Goal: Information Seeking & Learning: Learn about a topic

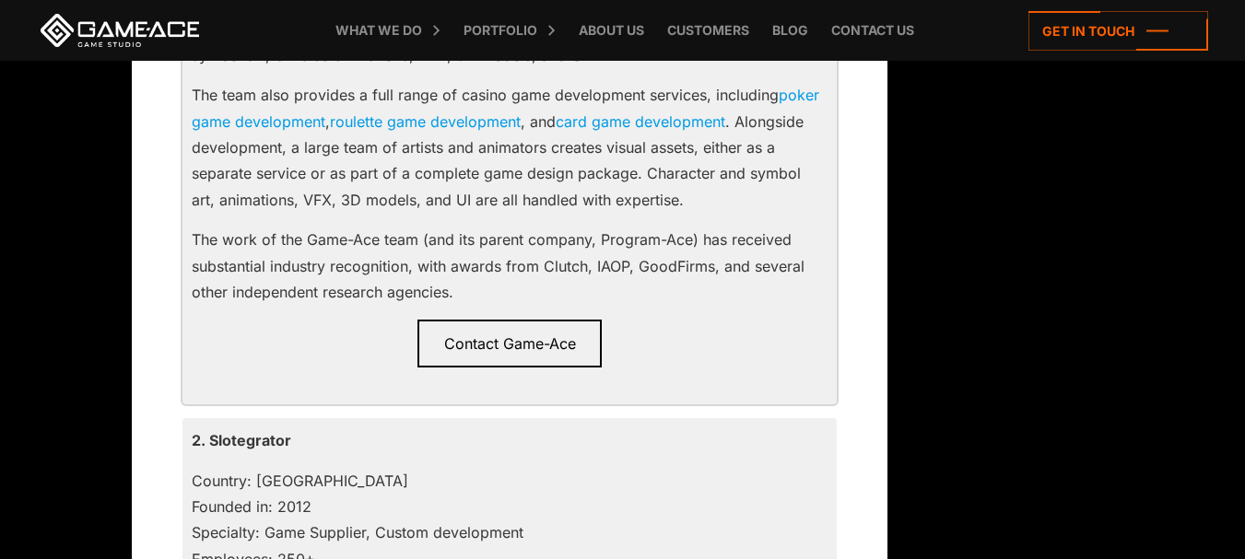
scroll to position [1659, 0]
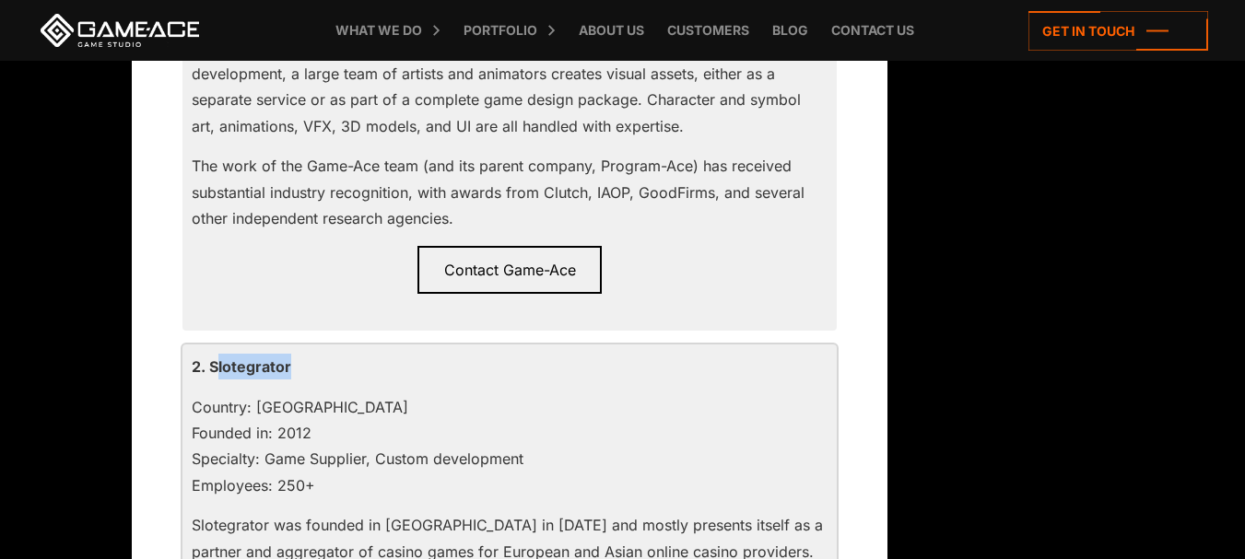
drag, startPoint x: 217, startPoint y: 364, endPoint x: 327, endPoint y: 372, distance: 110.9
click at [327, 372] on p "2. Slotegrator" at bounding box center [510, 367] width 636 height 26
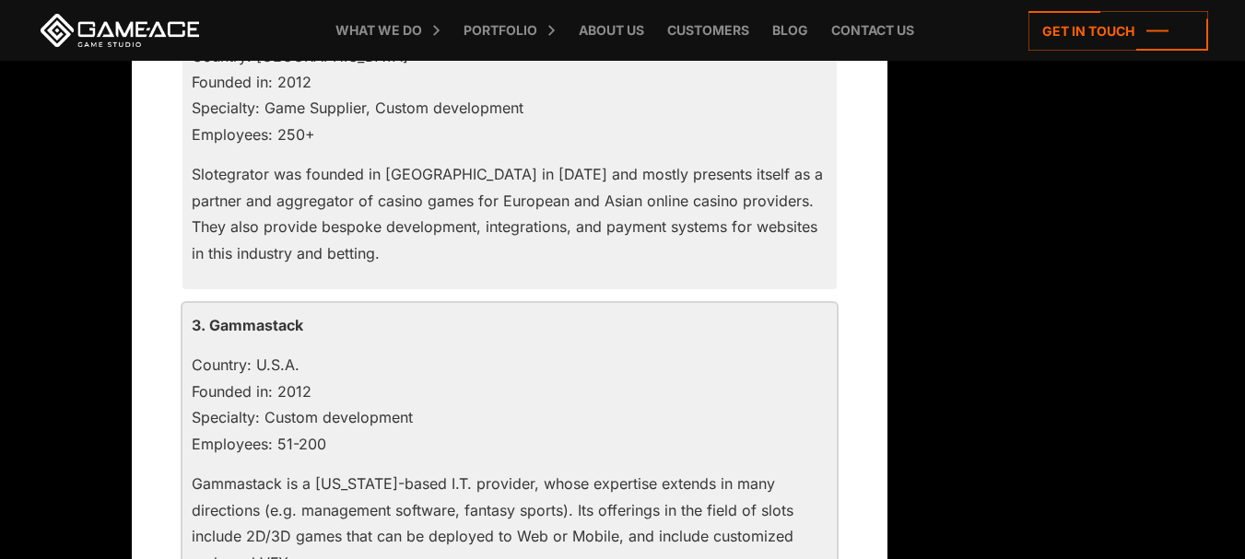
scroll to position [2027, 0]
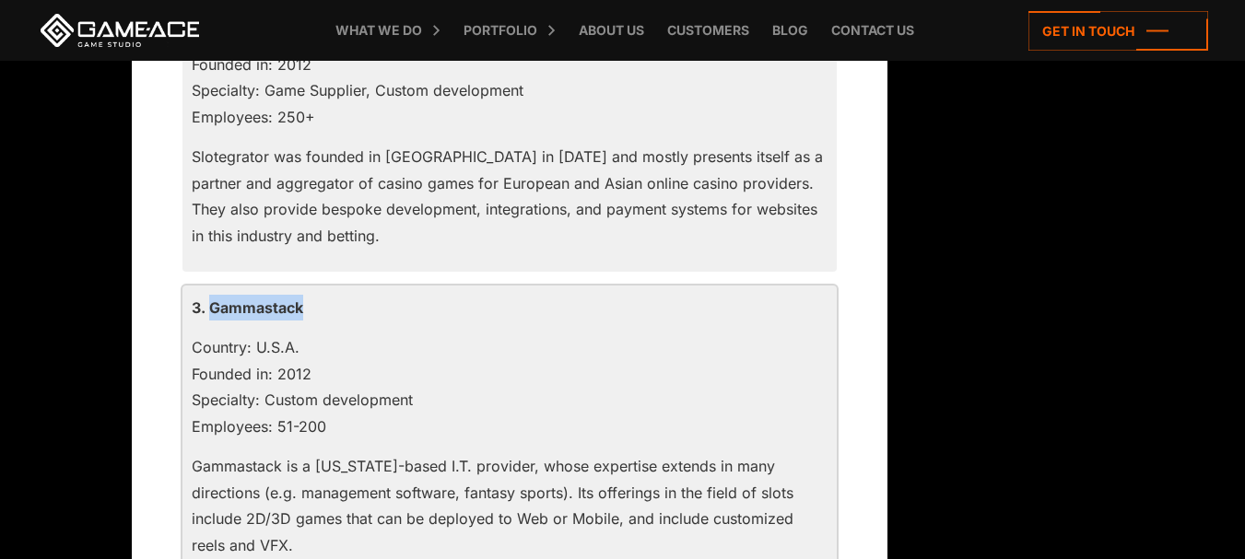
drag, startPoint x: 327, startPoint y: 307, endPoint x: 212, endPoint y: 304, distance: 115.2
click at [212, 304] on p "3. Gammastack" at bounding box center [510, 308] width 636 height 26
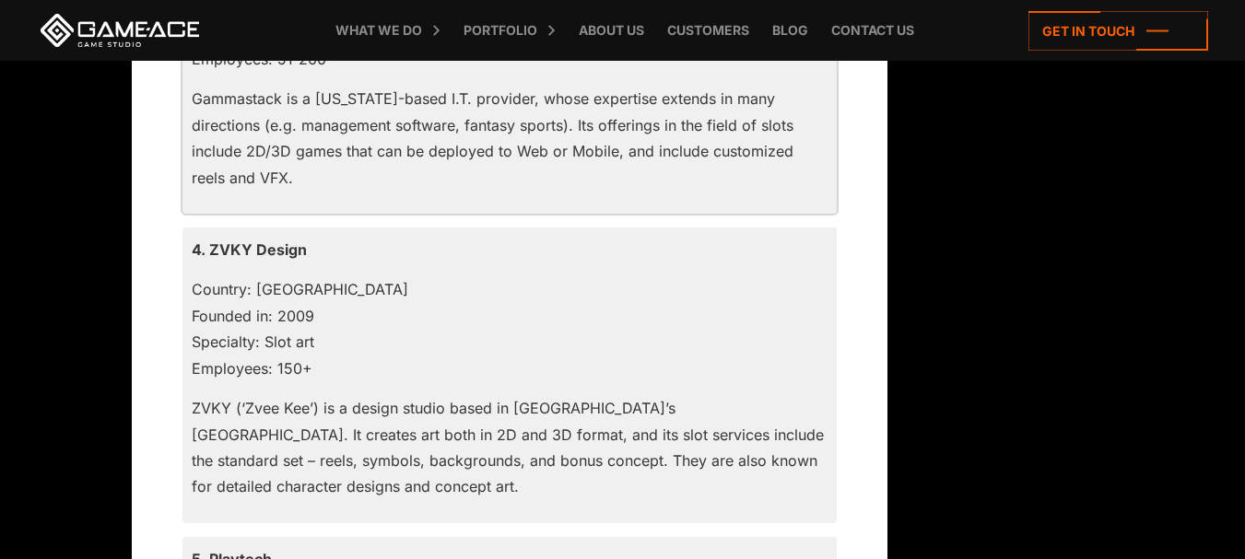
scroll to position [2396, 0]
drag, startPoint x: 334, startPoint y: 252, endPoint x: 201, endPoint y: 256, distance: 132.8
click at [201, 256] on p "4. ZVKY Design" at bounding box center [510, 249] width 636 height 26
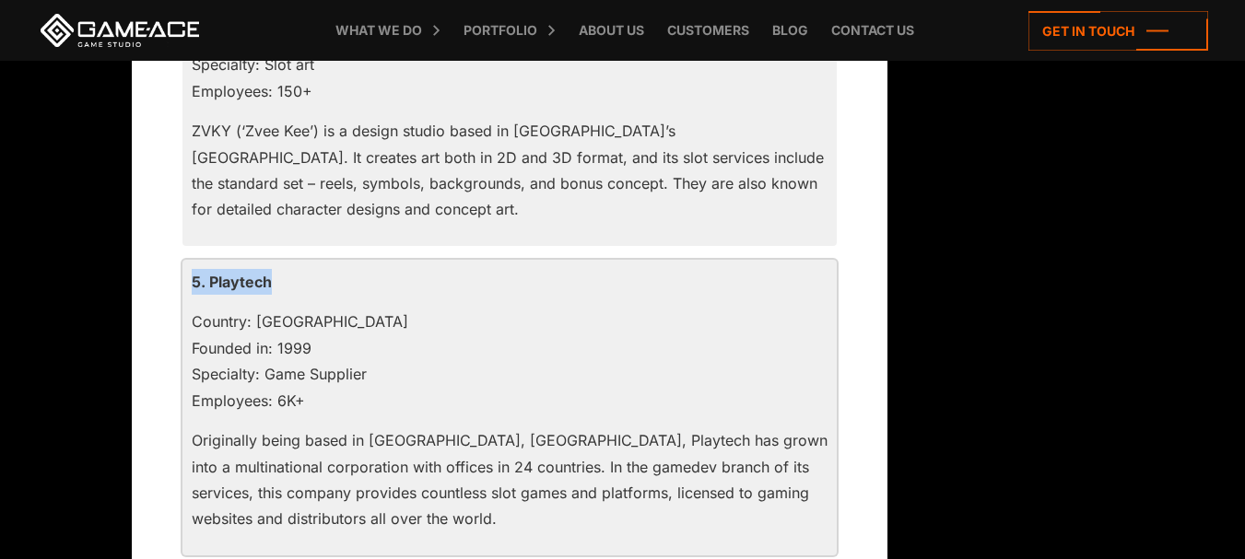
drag, startPoint x: 168, startPoint y: 301, endPoint x: 194, endPoint y: 288, distance: 29.3
click at [194, 288] on p "5. Playtech" at bounding box center [510, 282] width 636 height 26
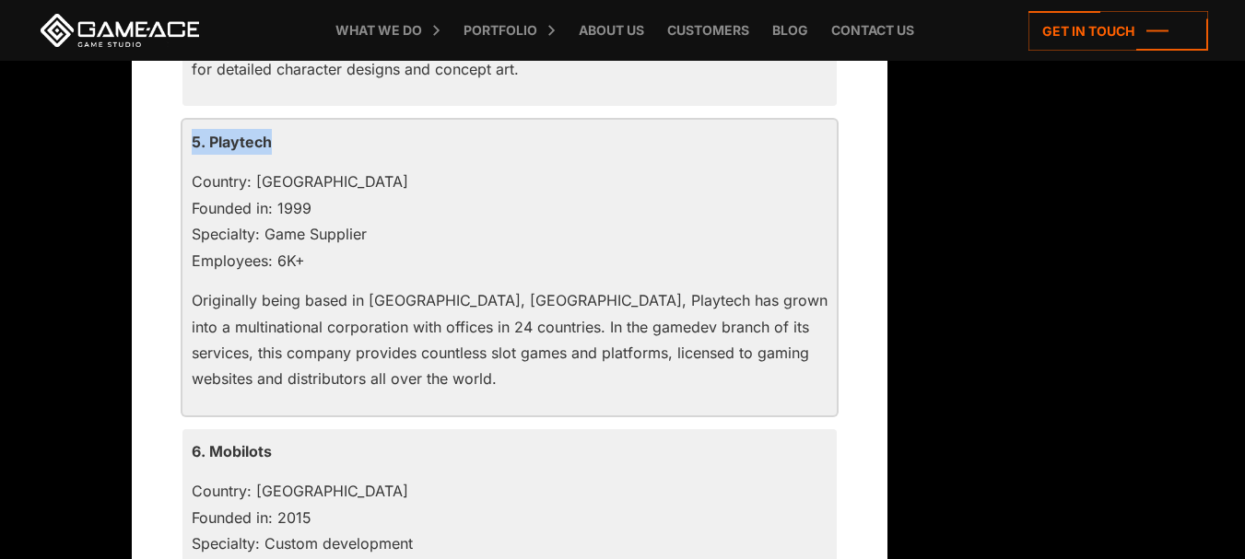
scroll to position [2949, 0]
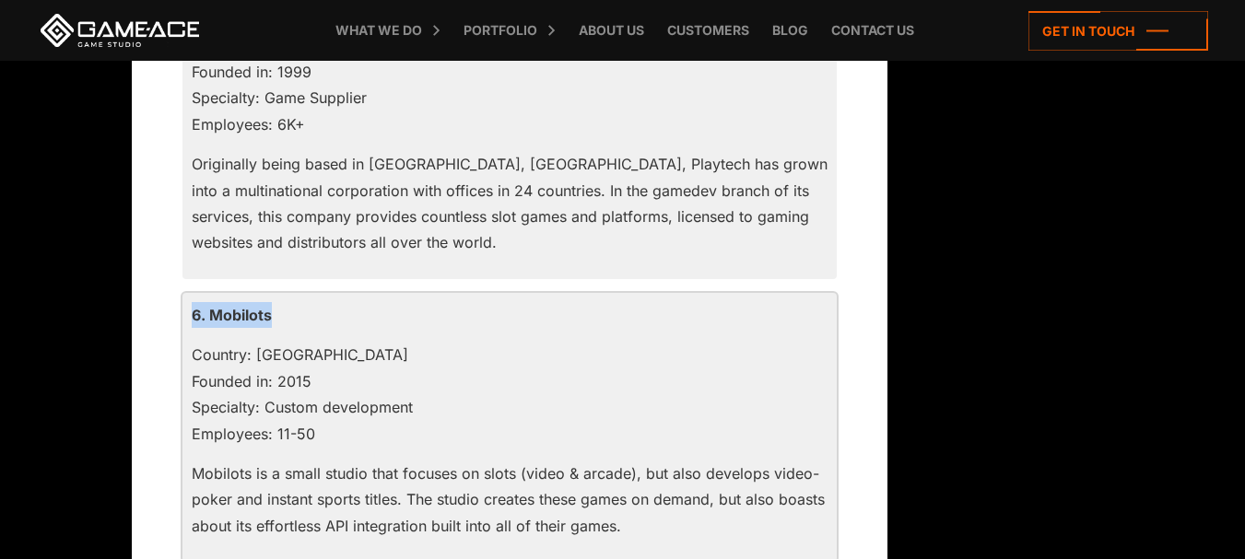
drag, startPoint x: 268, startPoint y: 311, endPoint x: 183, endPoint y: 321, distance: 85.3
click at [183, 321] on div "6. Mobilots Country: Malta Founded in: 2015 Specialty: Custom development Emplo…" at bounding box center [509, 428] width 654 height 270
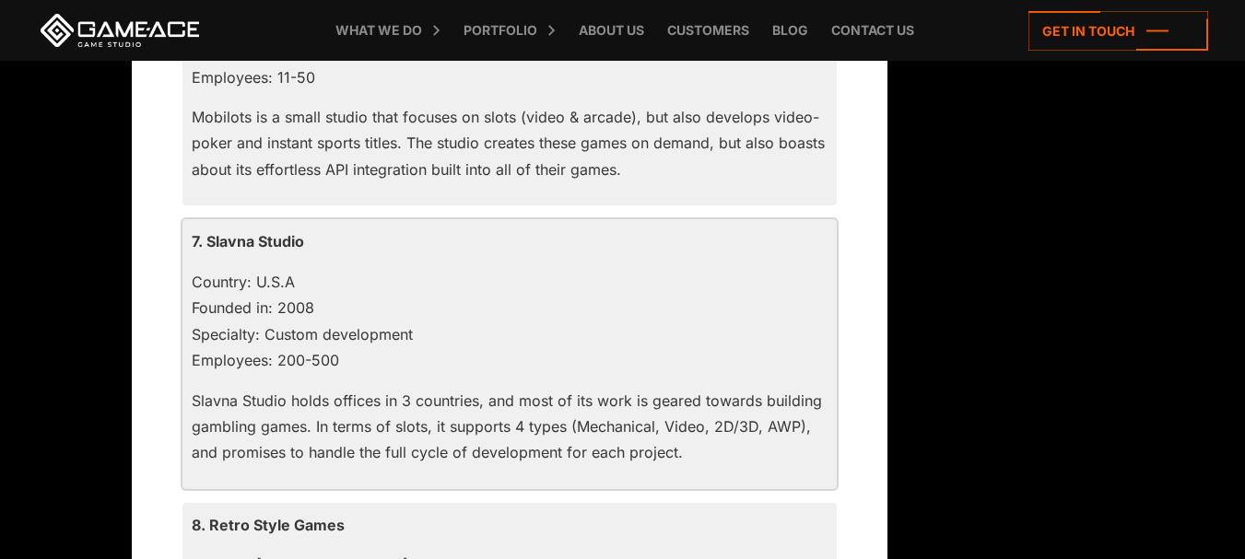
scroll to position [3318, 0]
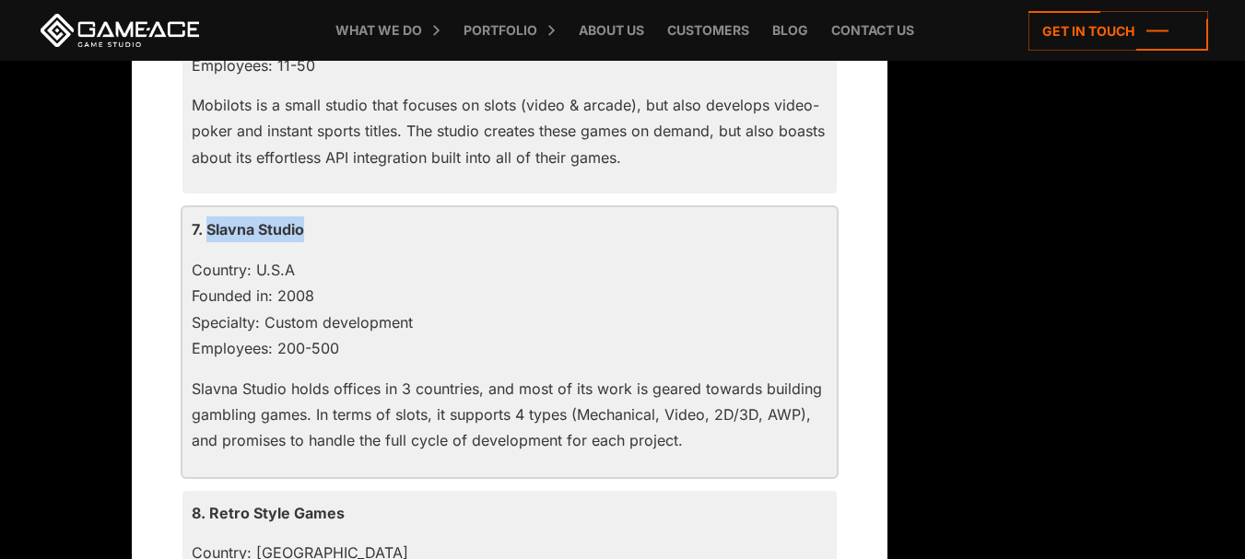
drag, startPoint x: 360, startPoint y: 229, endPoint x: 206, endPoint y: 235, distance: 155.0
click at [206, 235] on p "7. Slavna Studio" at bounding box center [510, 230] width 636 height 26
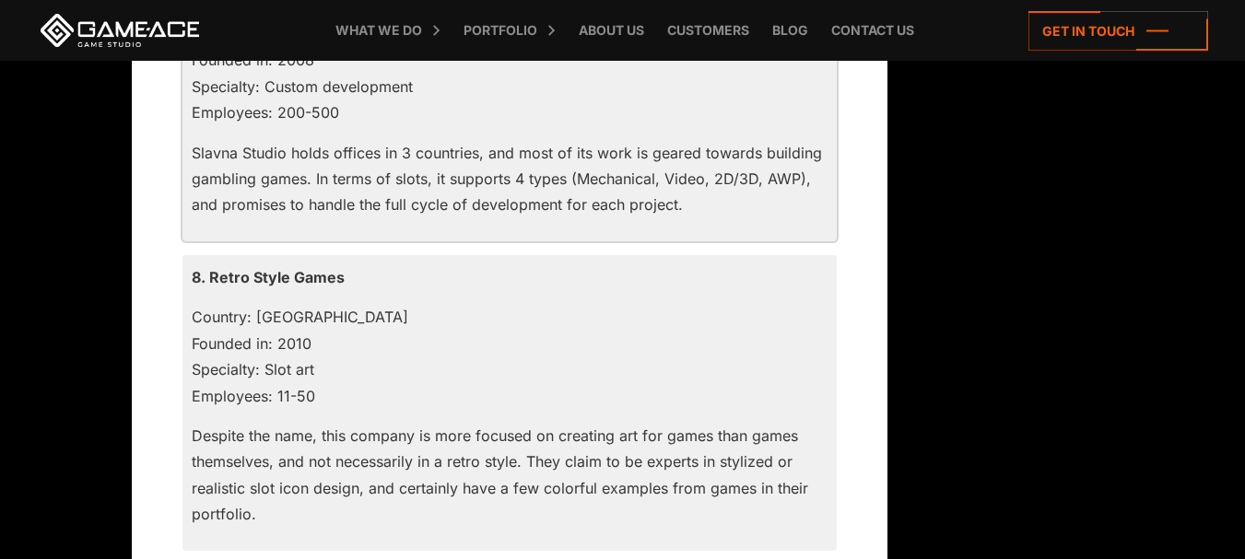
scroll to position [3594, 0]
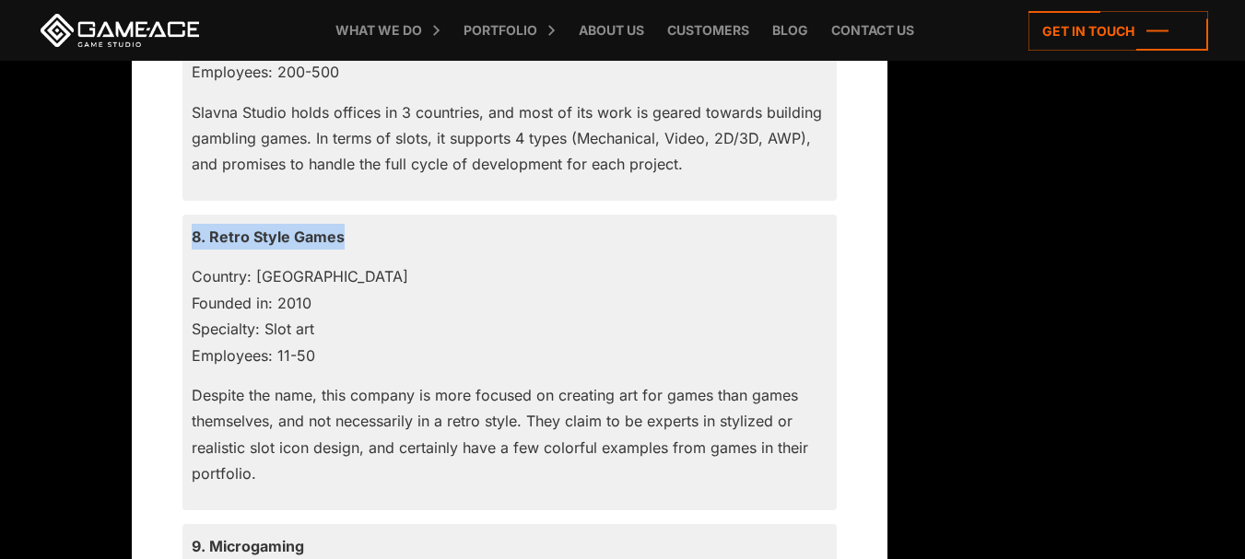
drag, startPoint x: 341, startPoint y: 229, endPoint x: 179, endPoint y: 241, distance: 162.6
click at [179, 241] on div "Over the past decade, the number of casino games (and especially slots) on the …" at bounding box center [510, 472] width 664 height 6845
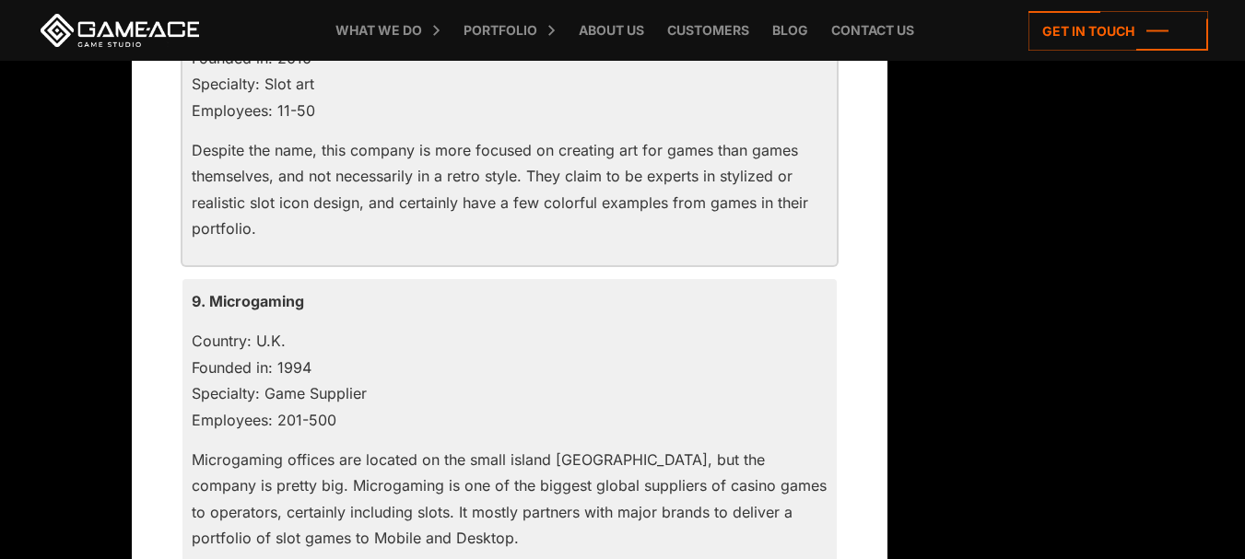
scroll to position [3871, 0]
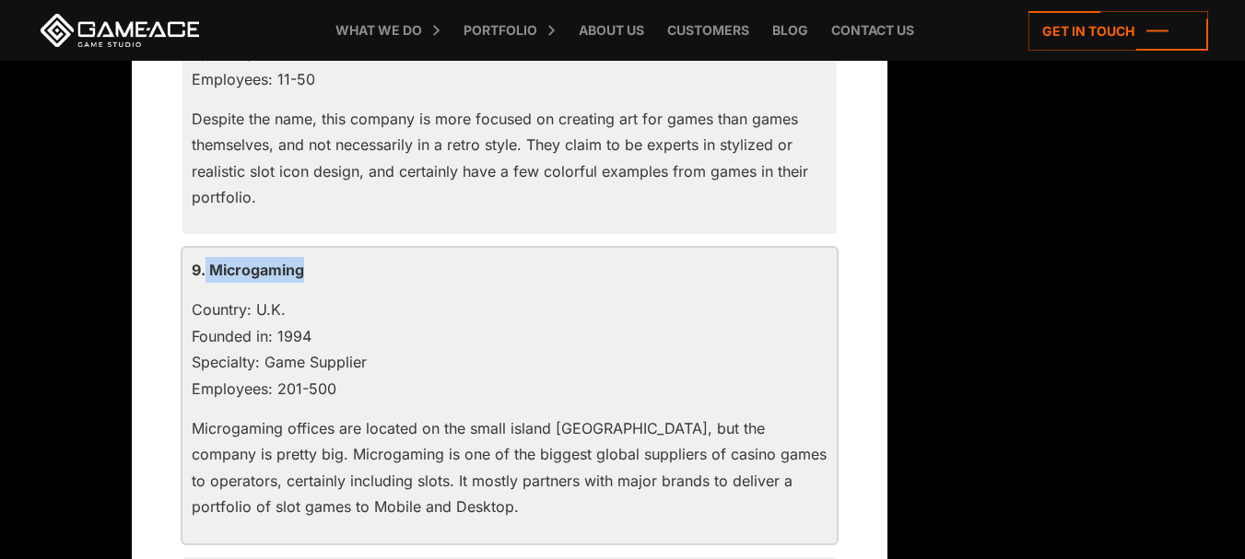
drag, startPoint x: 206, startPoint y: 264, endPoint x: 363, endPoint y: 276, distance: 158.0
click at [363, 276] on p "9. Microgaming" at bounding box center [510, 270] width 636 height 26
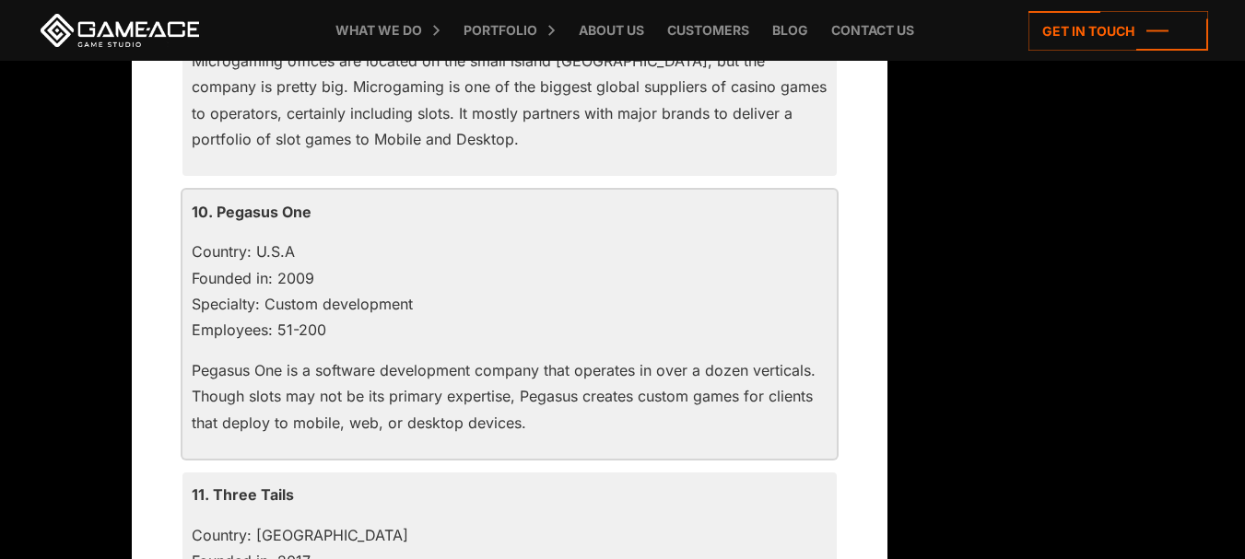
scroll to position [4239, 0]
drag, startPoint x: 334, startPoint y: 211, endPoint x: 135, endPoint y: 222, distance: 199.4
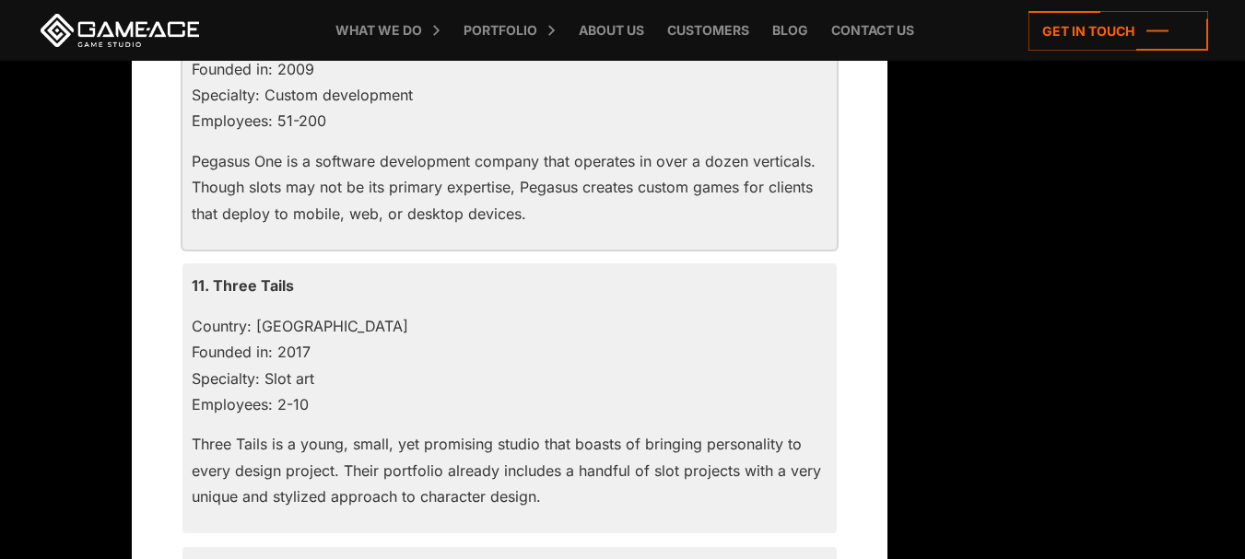
scroll to position [4516, 0]
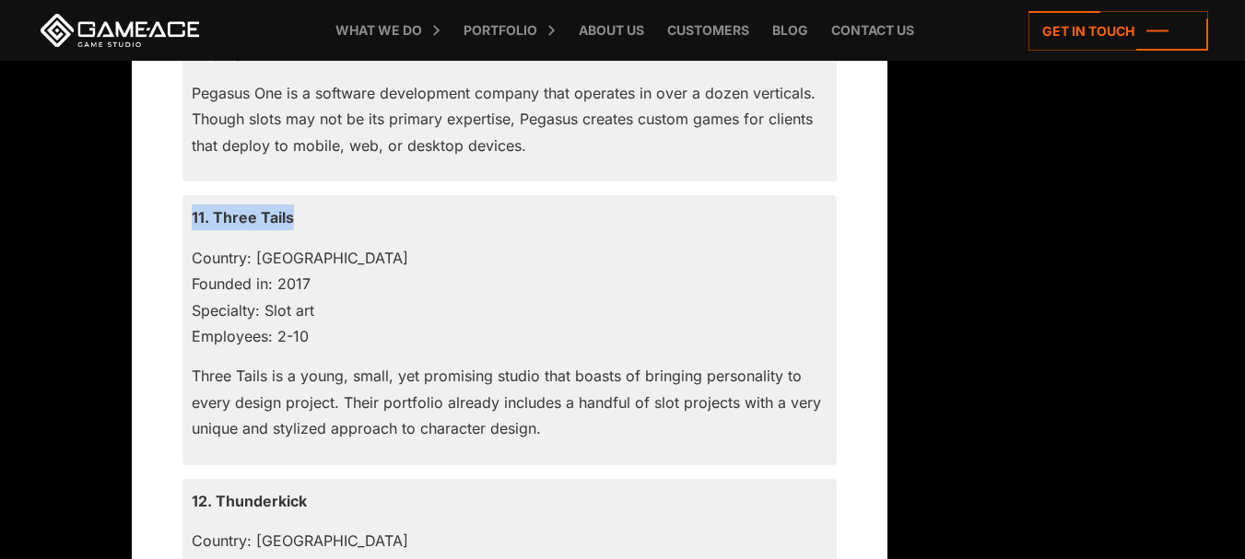
drag, startPoint x: 341, startPoint y: 211, endPoint x: 177, endPoint y: 226, distance: 164.7
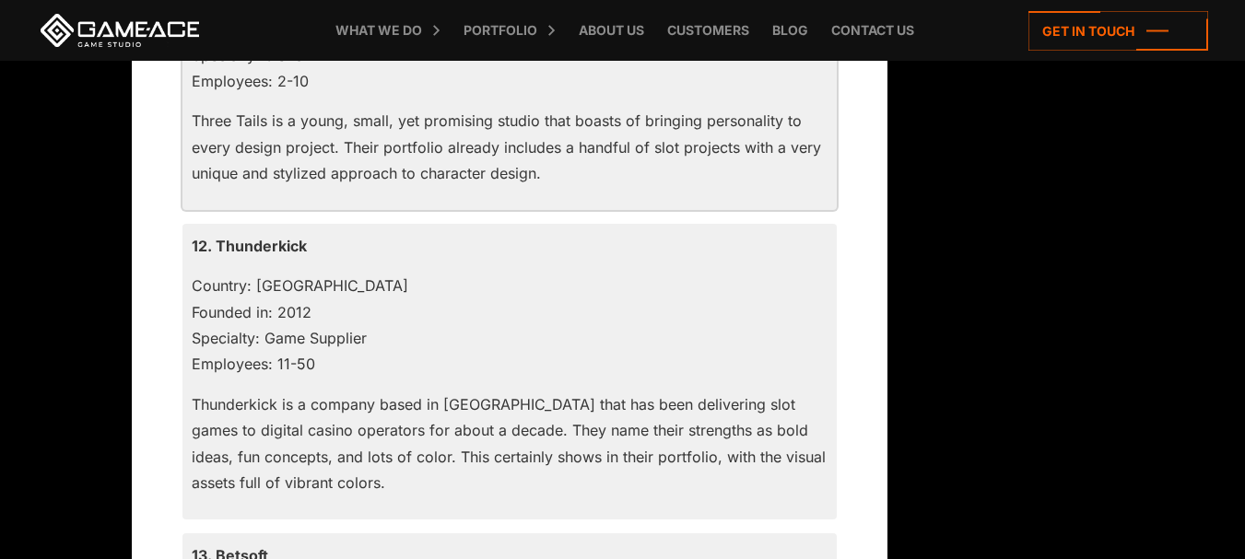
scroll to position [4792, 0]
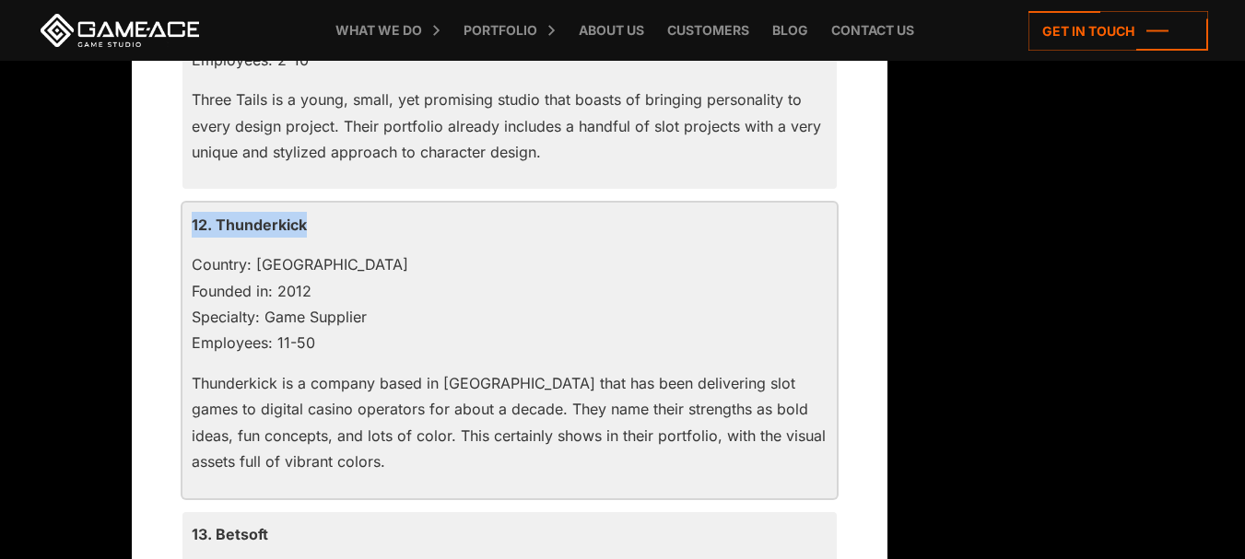
drag, startPoint x: 311, startPoint y: 217, endPoint x: 192, endPoint y: 225, distance: 120.0
click at [190, 223] on div "12. Thunderkick Country: [GEOGRAPHIC_DATA] Founded in: 2012 Specialty: Game Sup…" at bounding box center [509, 351] width 654 height 296
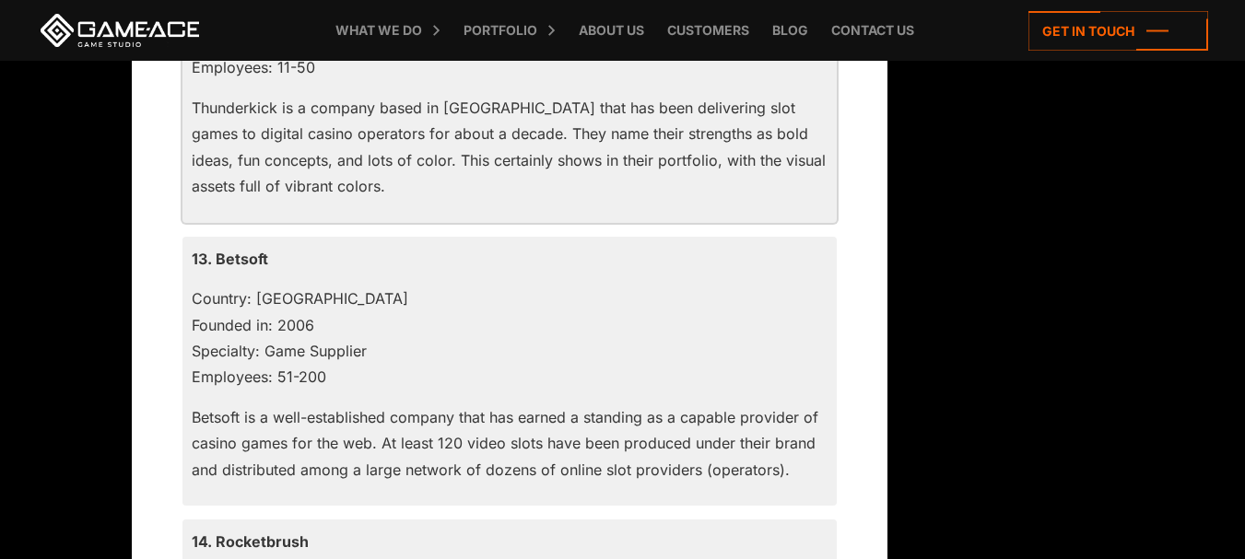
scroll to position [5069, 0]
drag, startPoint x: 323, startPoint y: 260, endPoint x: 184, endPoint y: 263, distance: 139.2
click at [184, 263] on div "13. Betsoft Country: Malta Founded in: 2006 Specialty: Game Supplier Employees:…" at bounding box center [509, 371] width 654 height 270
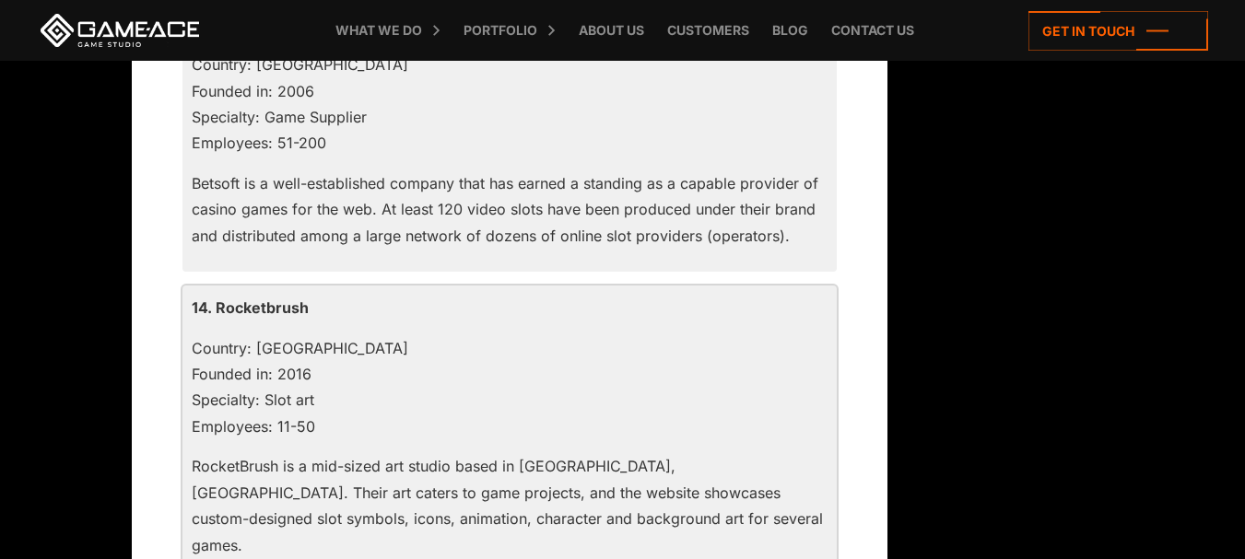
scroll to position [5345, 0]
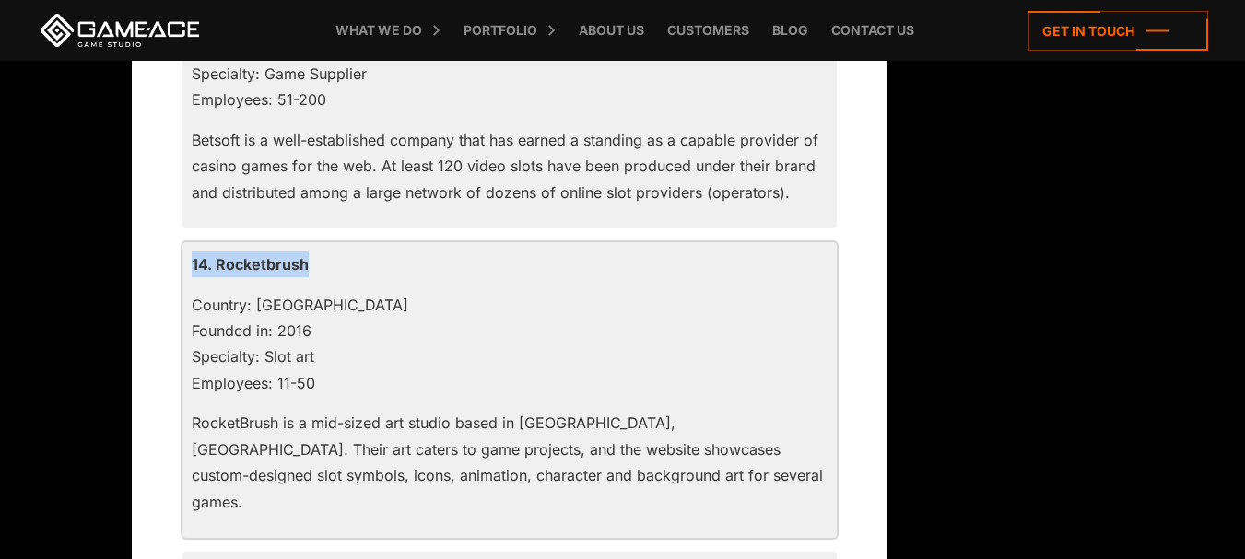
drag, startPoint x: 198, startPoint y: 275, endPoint x: 184, endPoint y: 275, distance: 13.8
click at [184, 275] on div "14. Rocketbrush Country: [GEOGRAPHIC_DATA] Founded in: 2016 Specialty: Slot art…" at bounding box center [509, 390] width 654 height 296
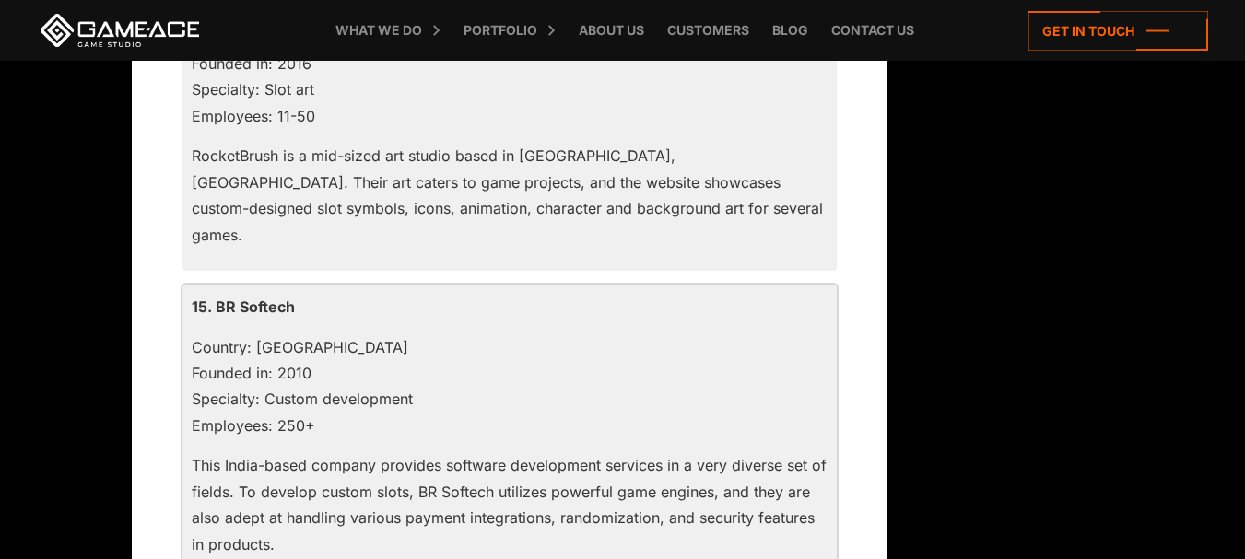
scroll to position [5622, 0]
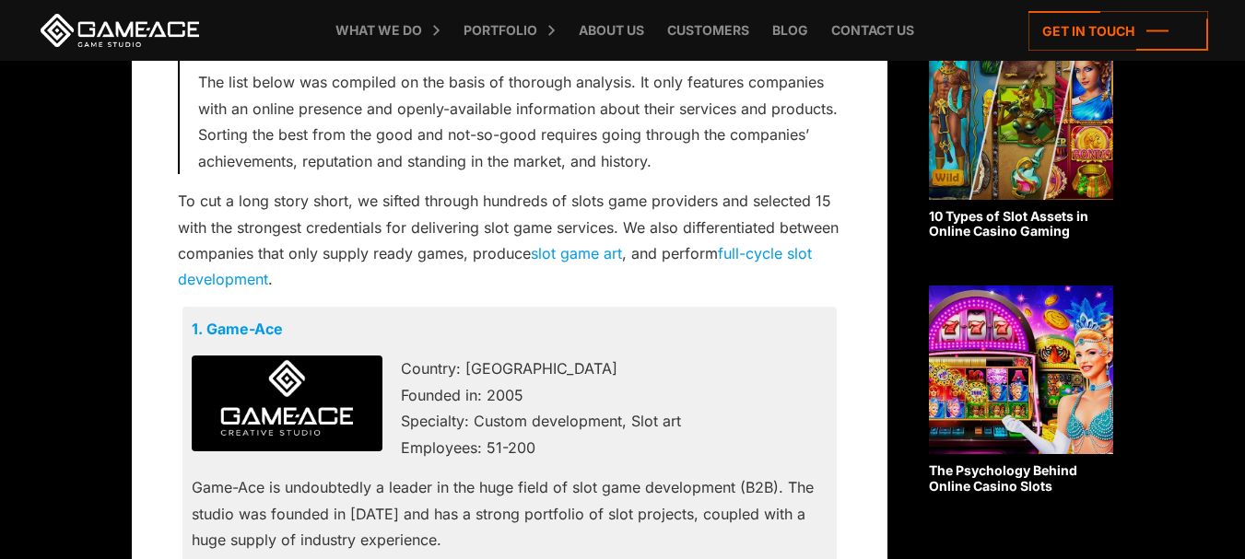
scroll to position [1014, 0]
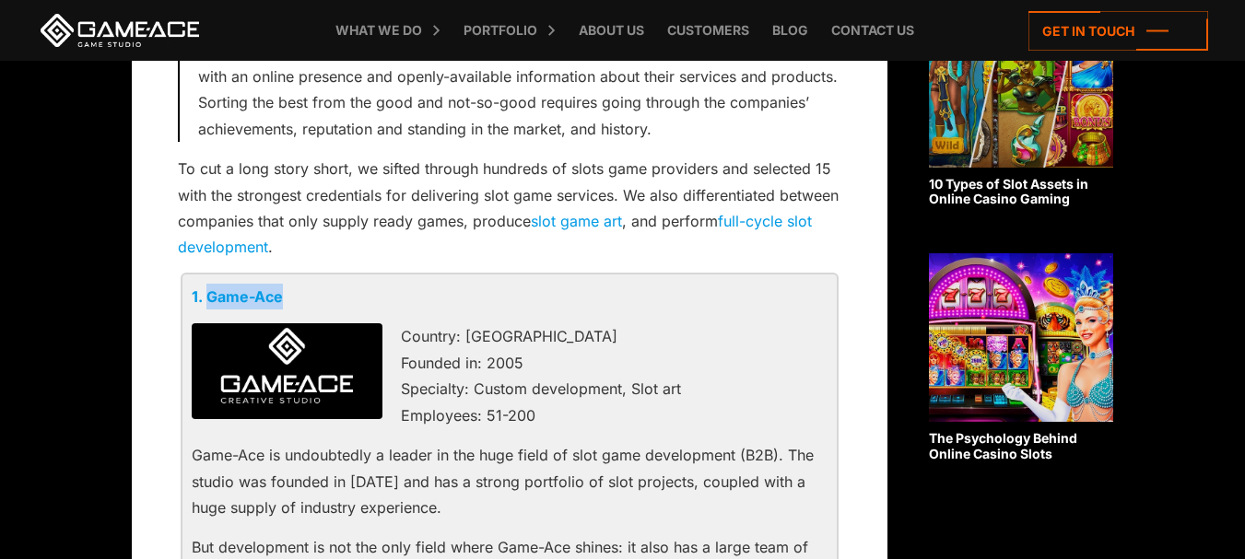
drag, startPoint x: 324, startPoint y: 294, endPoint x: 209, endPoint y: 296, distance: 115.2
click at [209, 296] on p "1. Game-Ace" at bounding box center [510, 297] width 636 height 26
copy link "Game-Ace"
